Goal: Navigation & Orientation: Find specific page/section

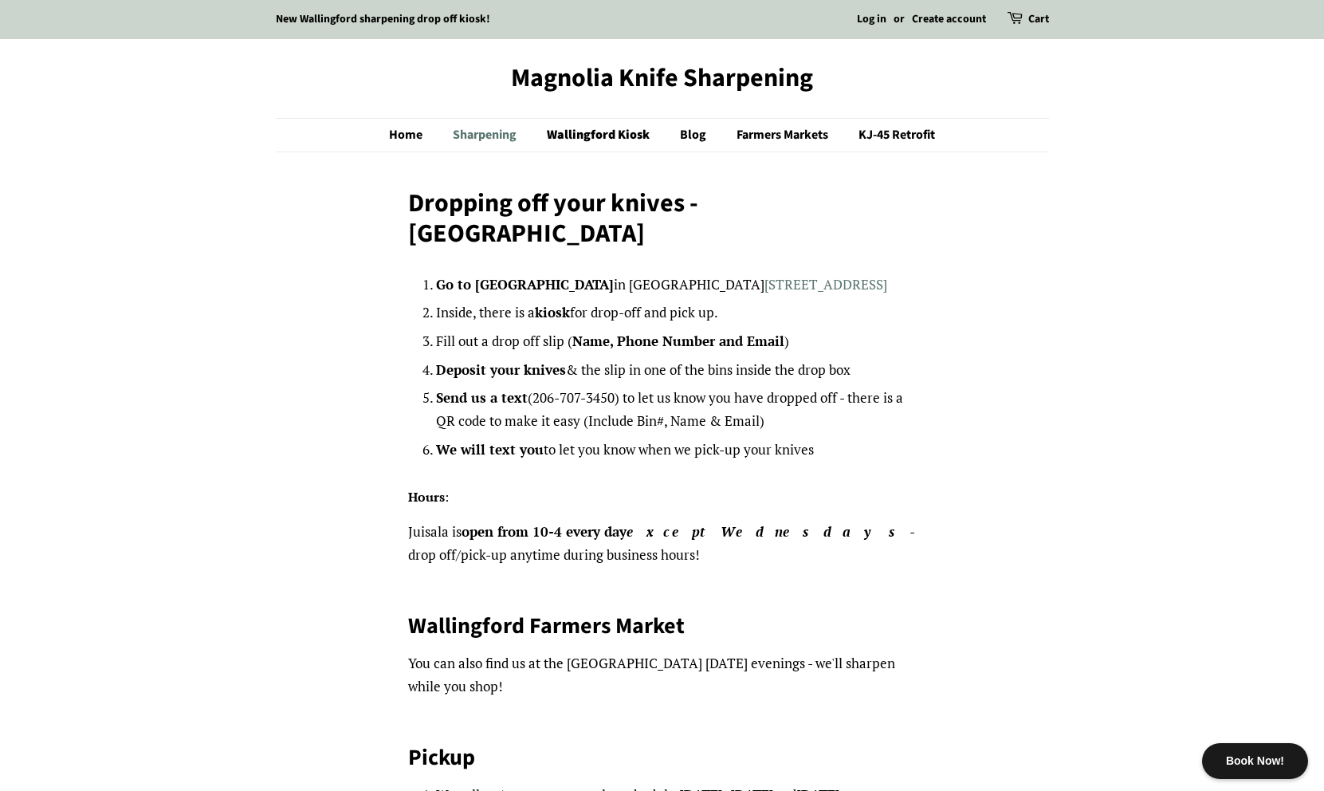
click at [490, 135] on link "Sharpening" at bounding box center [487, 135] width 92 height 33
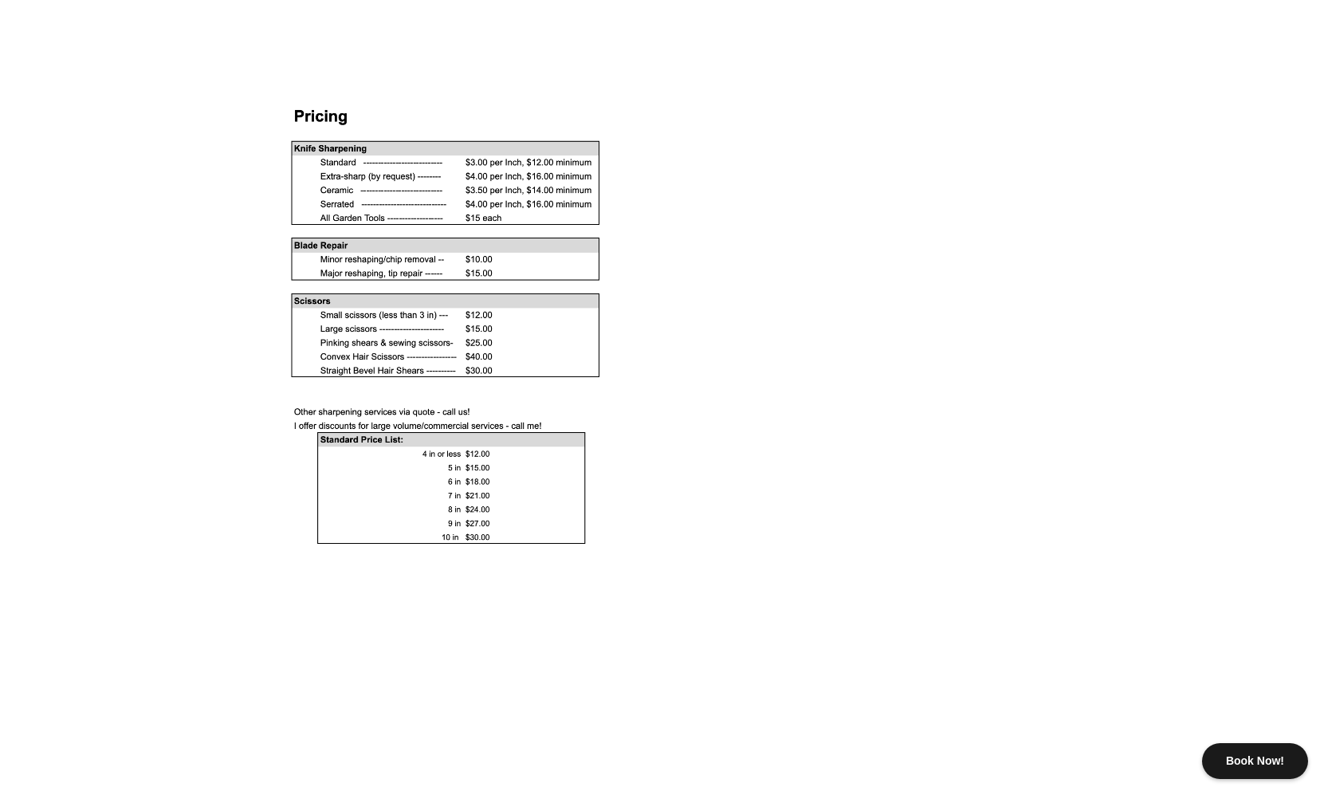
scroll to position [1401, 0]
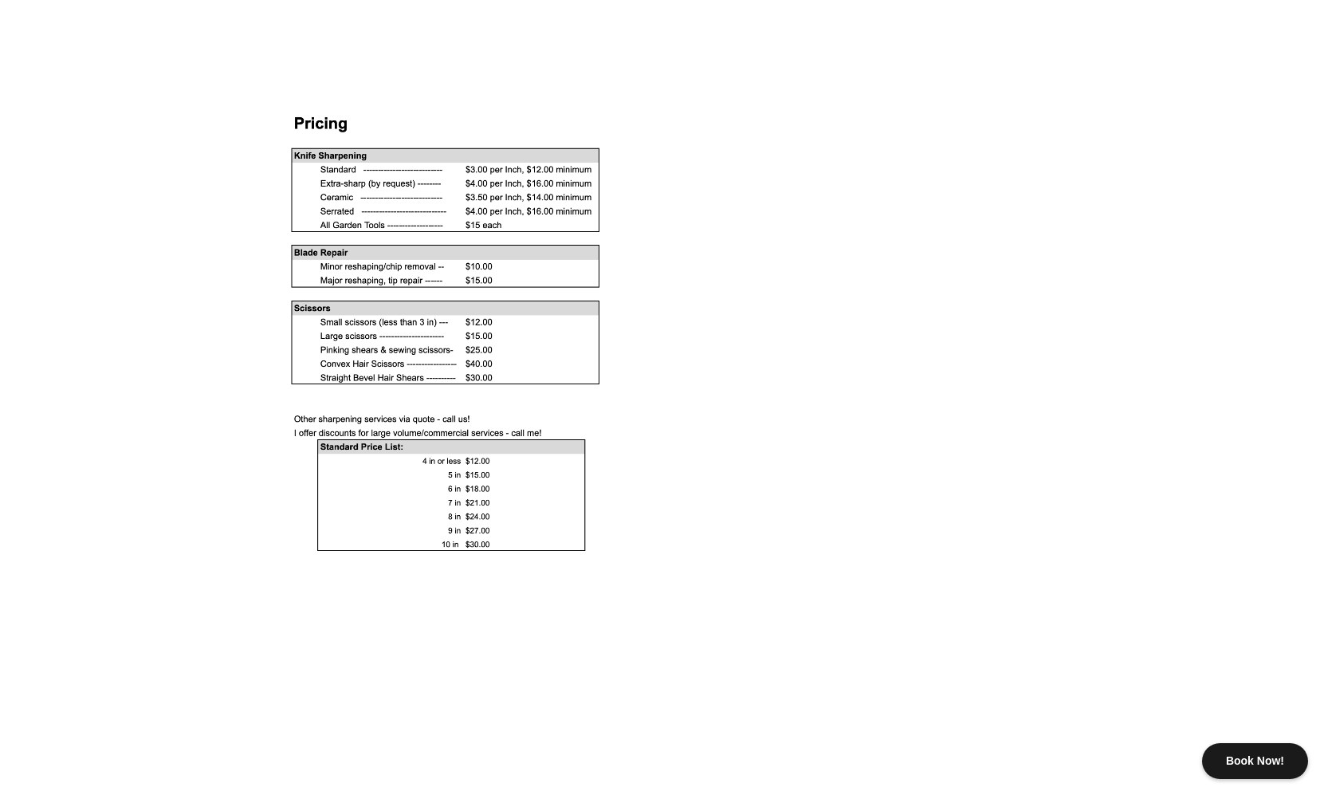
click at [197, 486] on body "Book Now! New Wallingford sharpening drop off kiosk! Log in or Create account C…" at bounding box center [662, 378] width 1324 height 3558
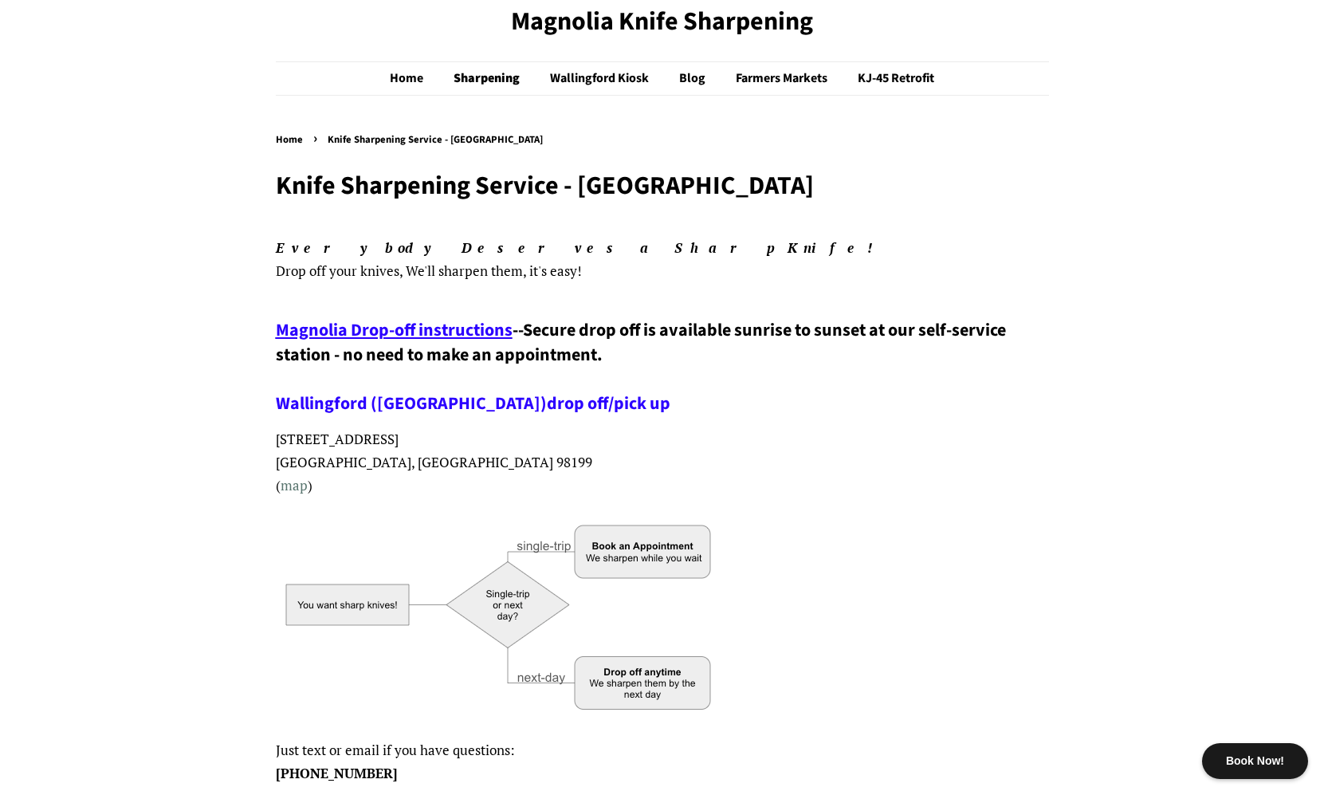
scroll to position [0, 0]
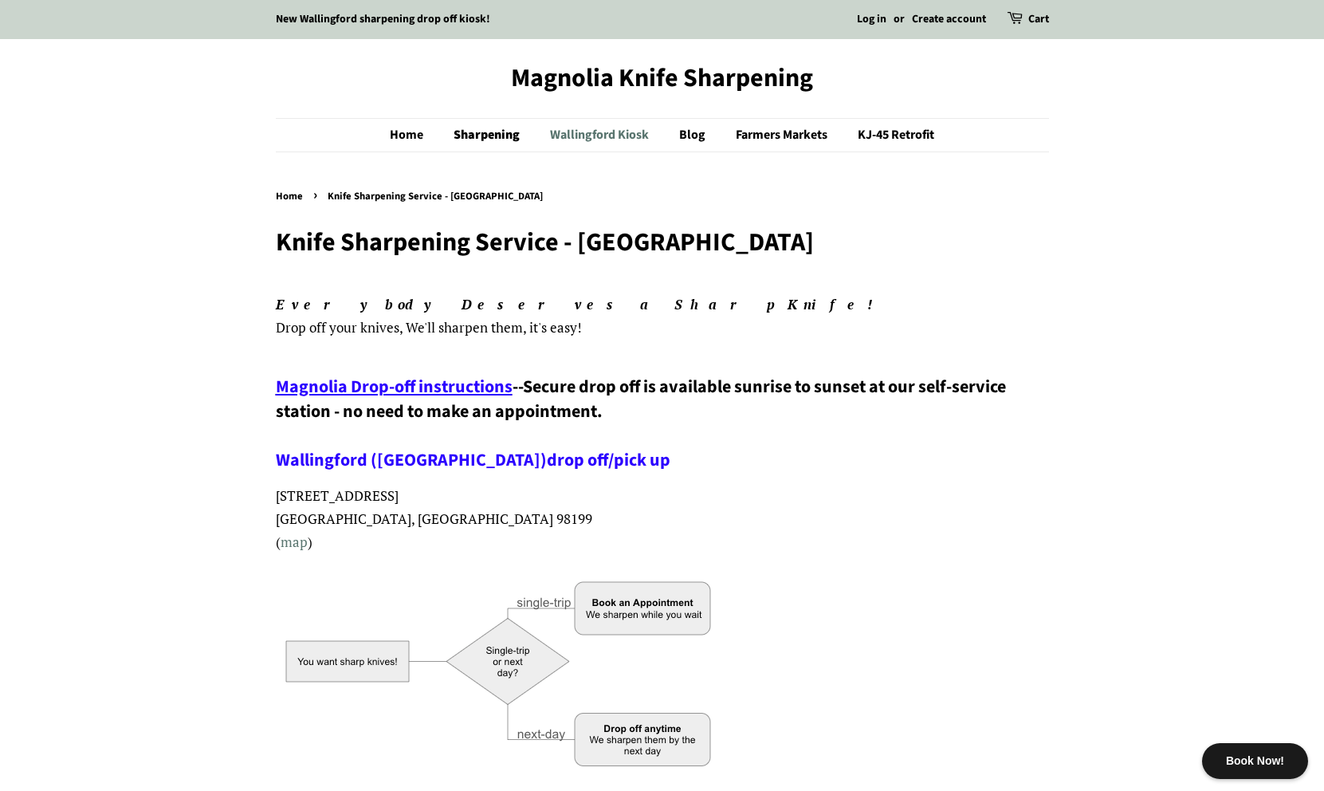
click at [561, 134] on link "Wallingford Kiosk" at bounding box center [601, 135] width 127 height 33
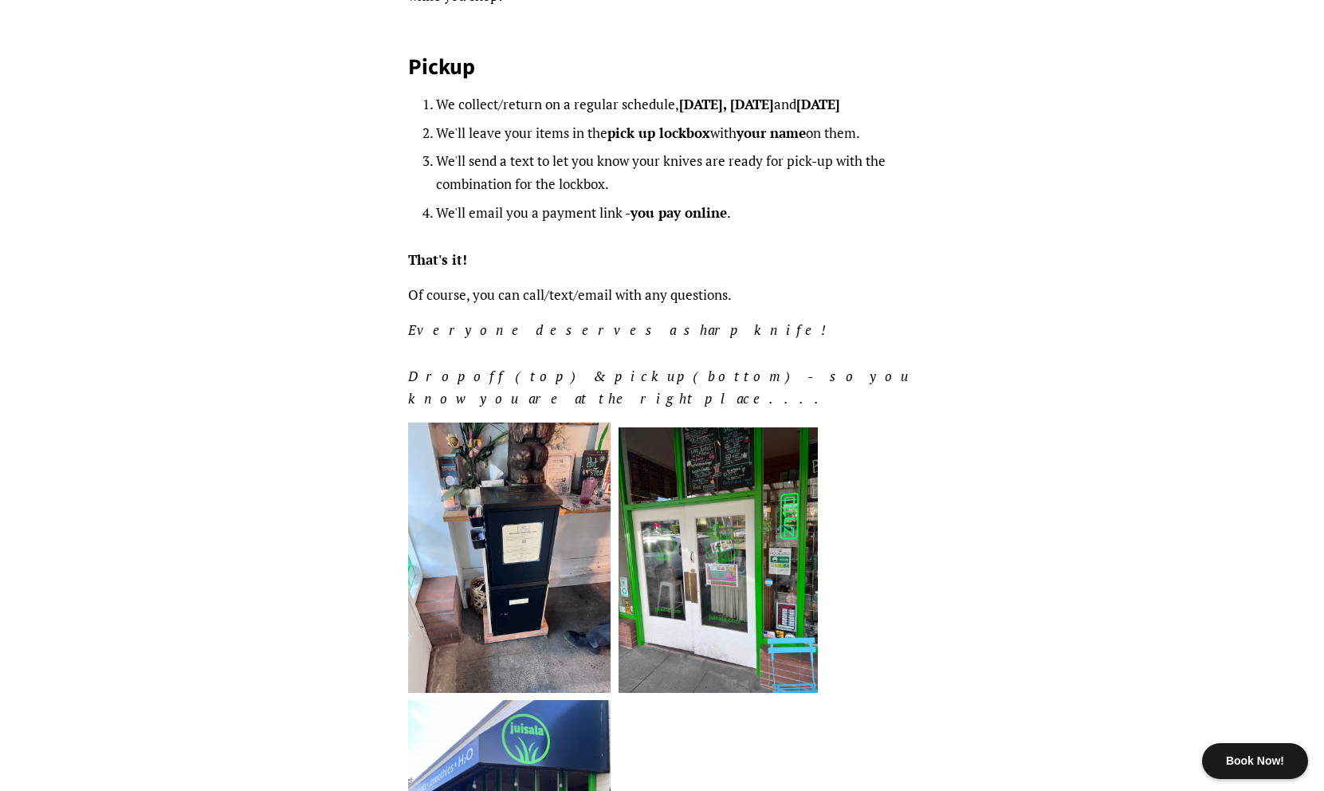
scroll to position [852, 0]
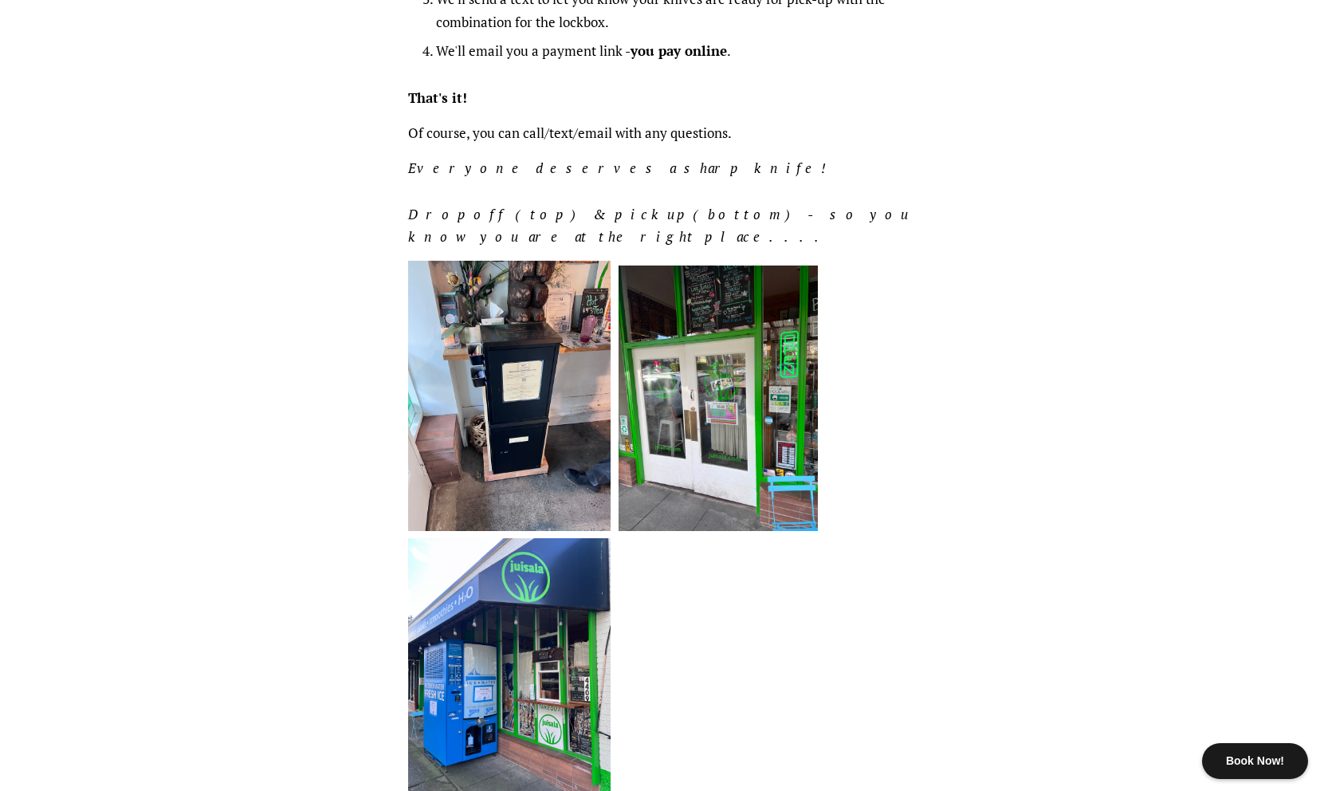
click at [474, 287] on img at bounding box center [509, 396] width 203 height 270
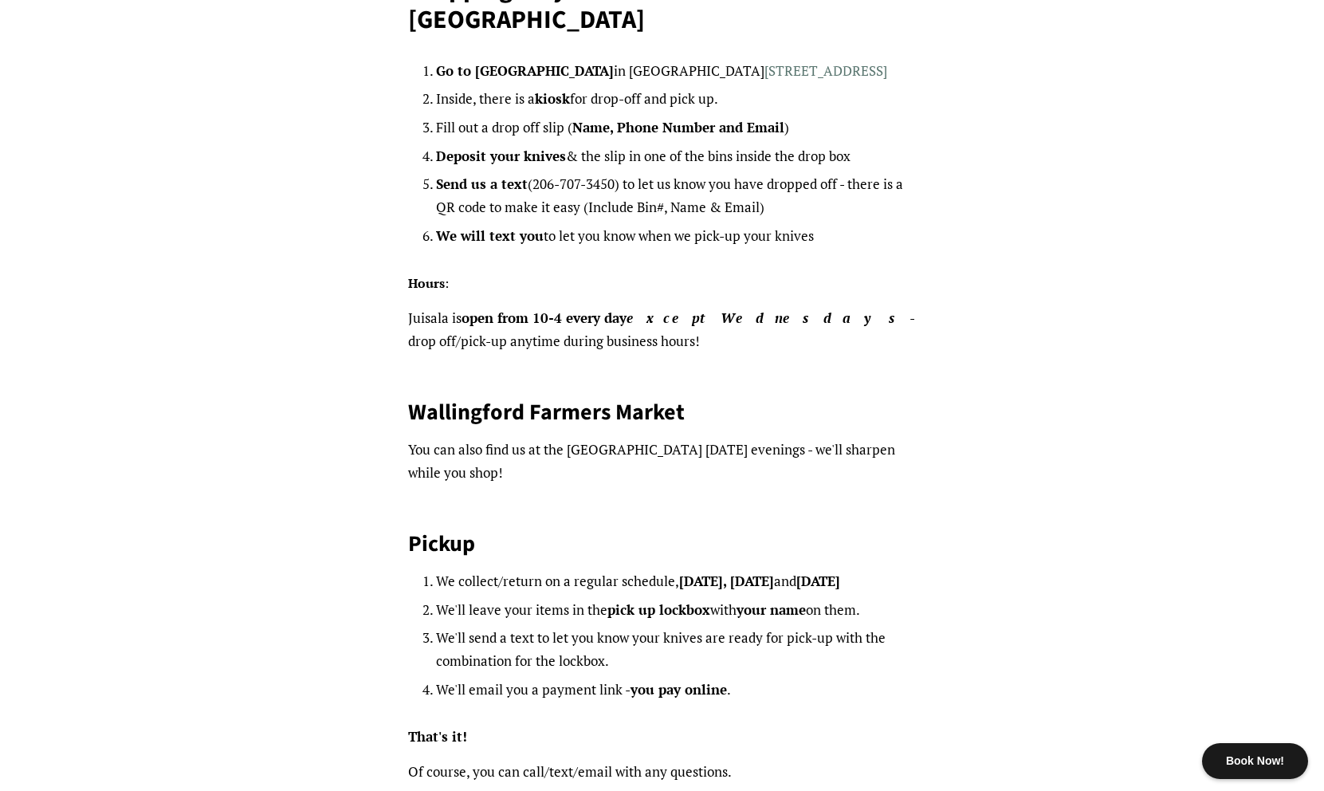
scroll to position [0, 0]
